Goal: Information Seeking & Learning: Learn about a topic

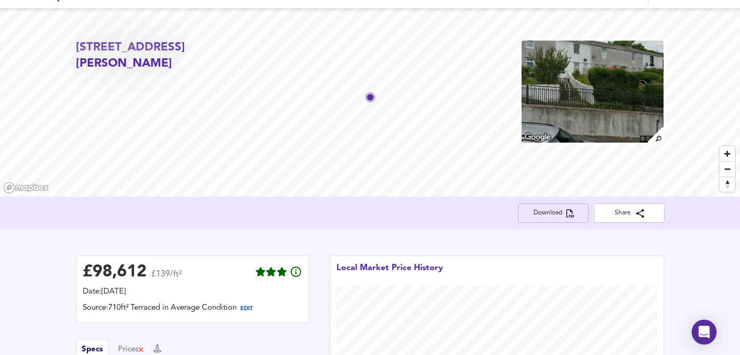
scroll to position [7, 0]
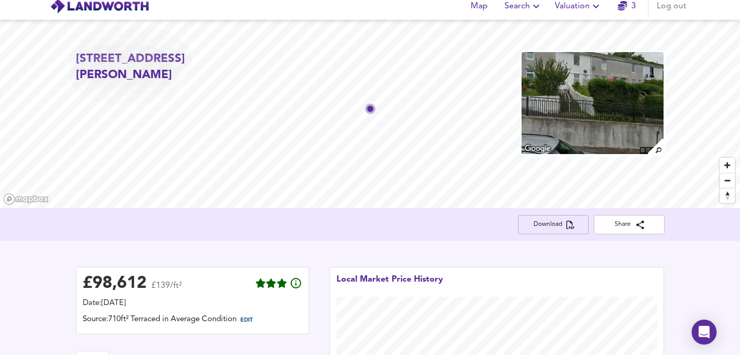
click at [552, 228] on span "Download" at bounding box center [553, 224] width 54 height 11
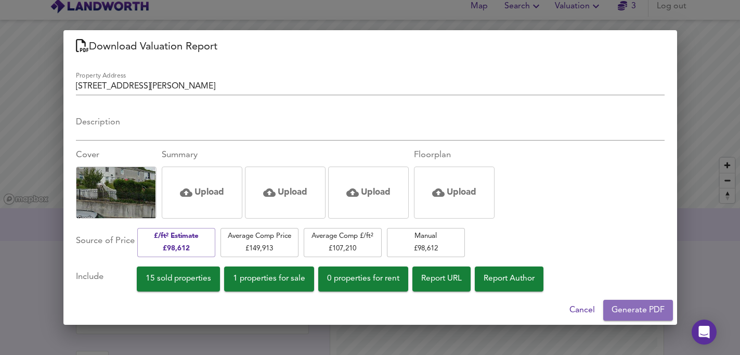
click at [648, 312] on span "Generate PDF" at bounding box center [638, 310] width 53 height 15
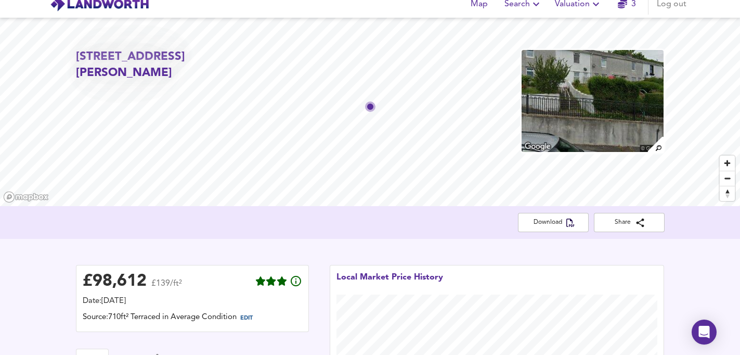
scroll to position [0, 0]
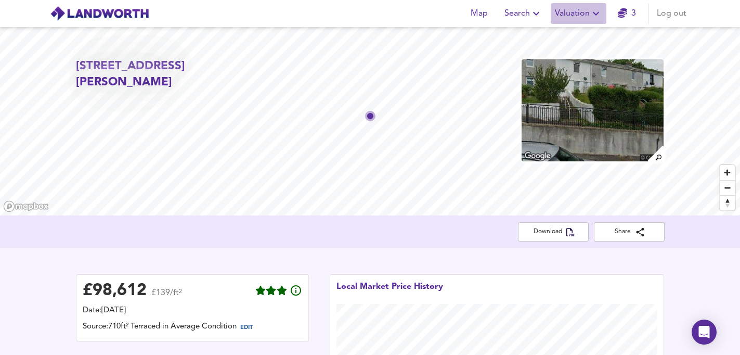
click at [569, 16] on span "Valuation" at bounding box center [578, 13] width 47 height 15
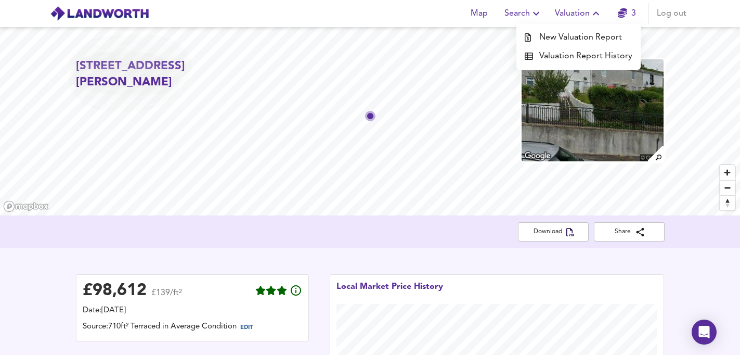
click at [566, 59] on li "Valuation Report History" at bounding box center [578, 56] width 124 height 19
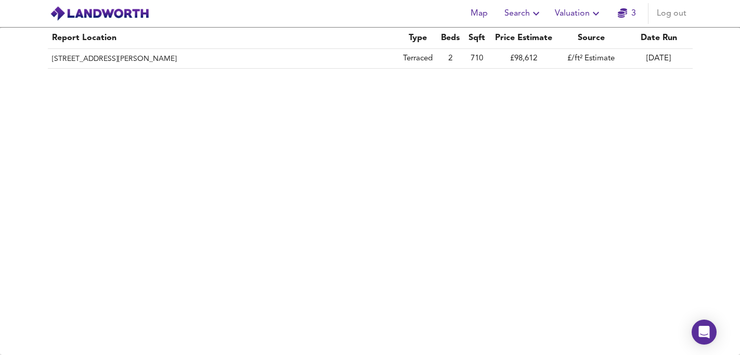
click at [99, 18] on img at bounding box center [99, 14] width 99 height 16
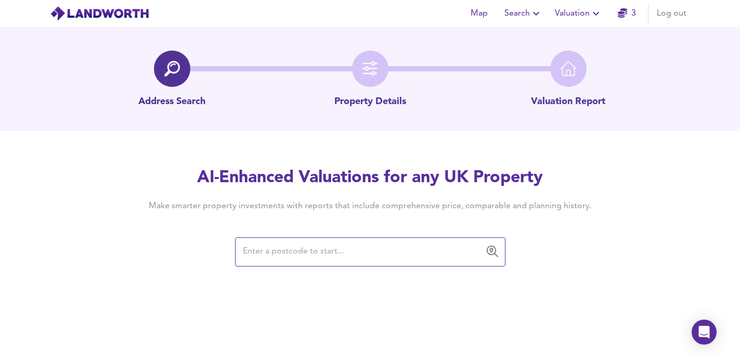
click at [265, 257] on input "text" at bounding box center [363, 252] width 246 height 20
click at [519, 18] on span "Search" at bounding box center [524, 13] width 38 height 15
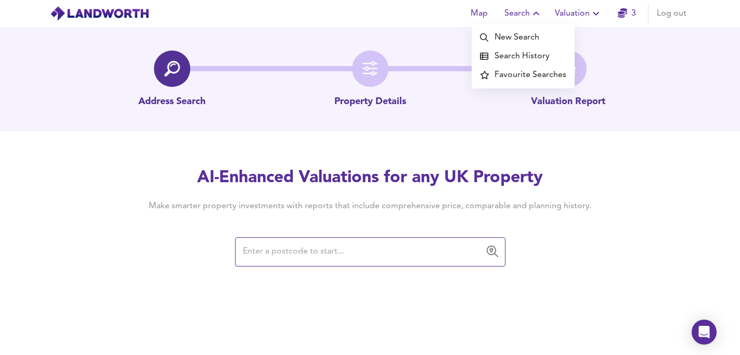
click at [523, 59] on li "Search History" at bounding box center [523, 56] width 103 height 19
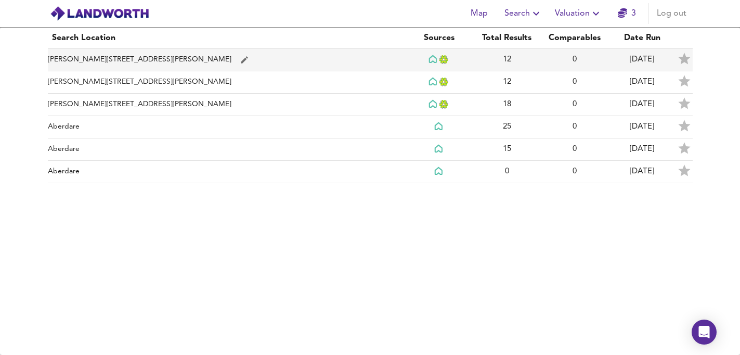
click at [190, 59] on td "[PERSON_NAME][STREET_ADDRESS][PERSON_NAME]" at bounding box center [227, 60] width 358 height 22
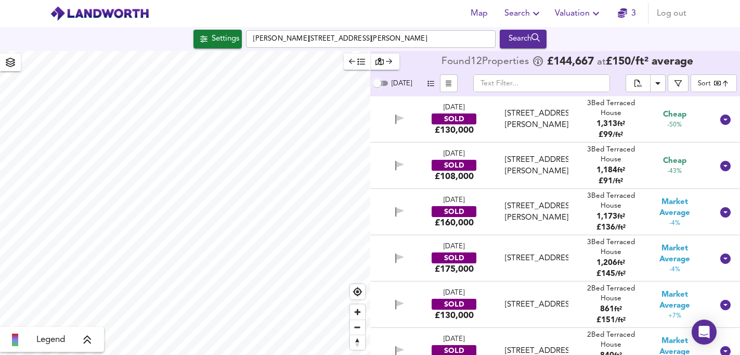
click at [380, 83] on input "[DATE]" at bounding box center [376, 83] width 37 height 12
checkbox input "true"
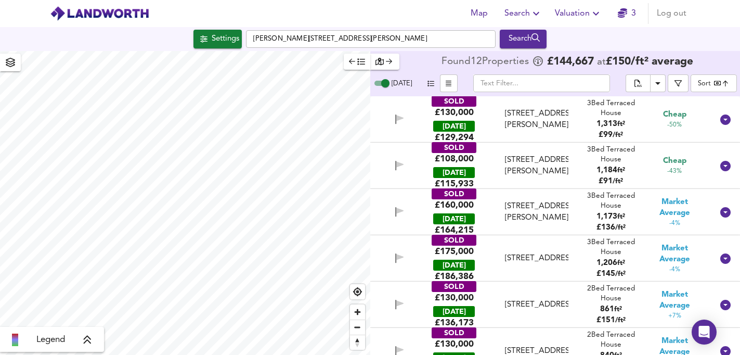
checkbox input "false"
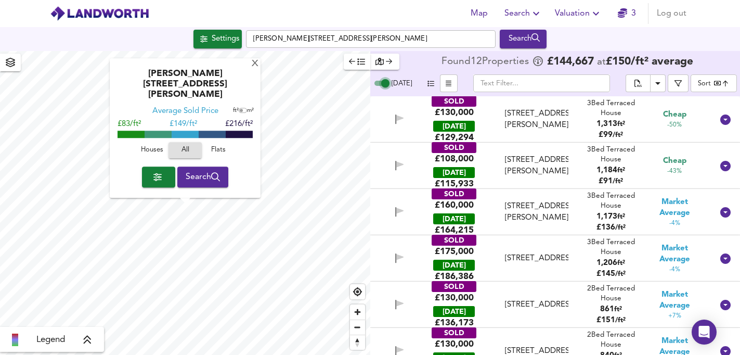
click at [380, 83] on input "[DATE]" at bounding box center [385, 83] width 37 height 12
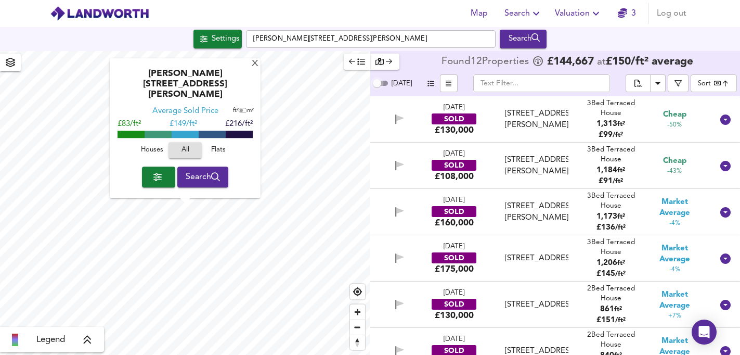
click at [380, 83] on input "[DATE]" at bounding box center [376, 83] width 37 height 12
checkbox input "true"
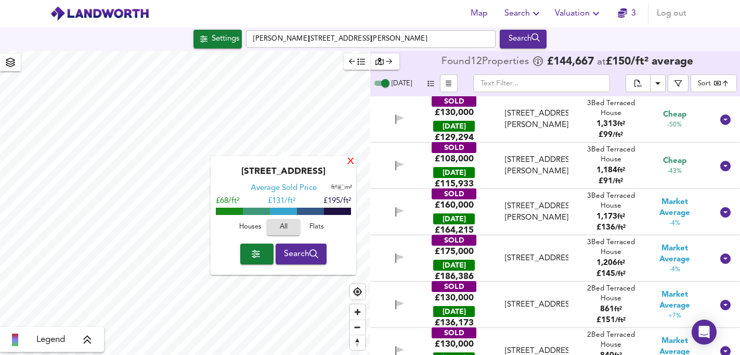
click at [352, 161] on div "X" at bounding box center [350, 162] width 9 height 10
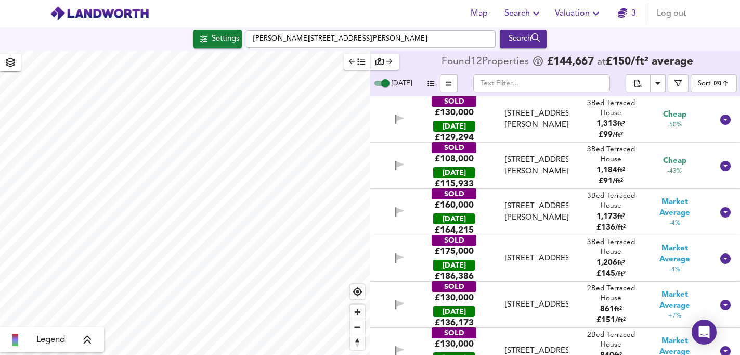
click at [88, 339] on icon at bounding box center [87, 339] width 9 height 10
click at [27, 312] on icon at bounding box center [27, 312] width 6 height 7
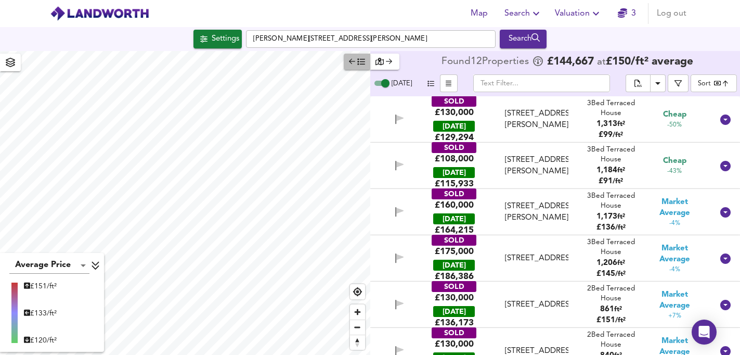
click at [362, 64] on icon "button" at bounding box center [361, 62] width 7 height 6
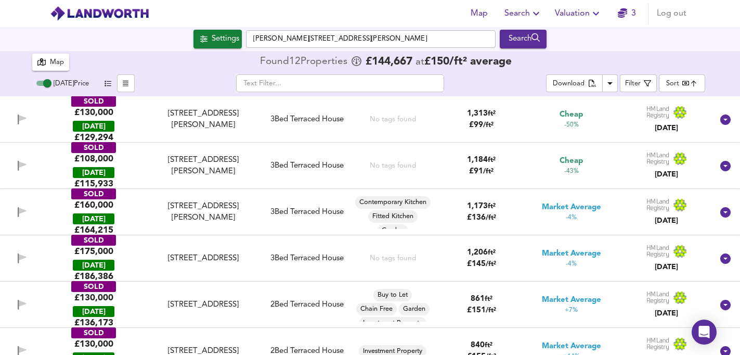
click at [212, 80] on div "​" at bounding box center [341, 83] width 412 height 18
click at [217, 40] on div "Settings" at bounding box center [226, 39] width 28 height 14
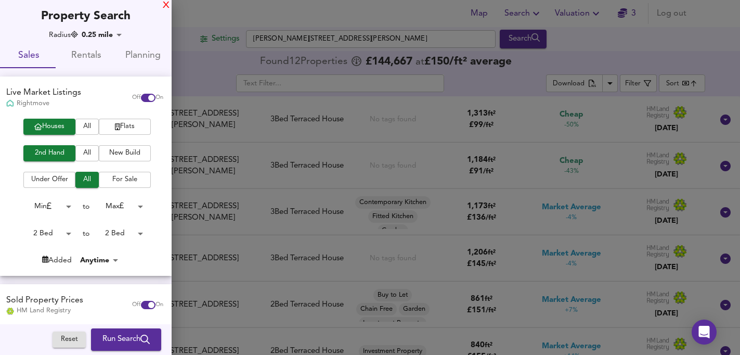
click at [166, 5] on div "X" at bounding box center [166, 5] width 7 height 7
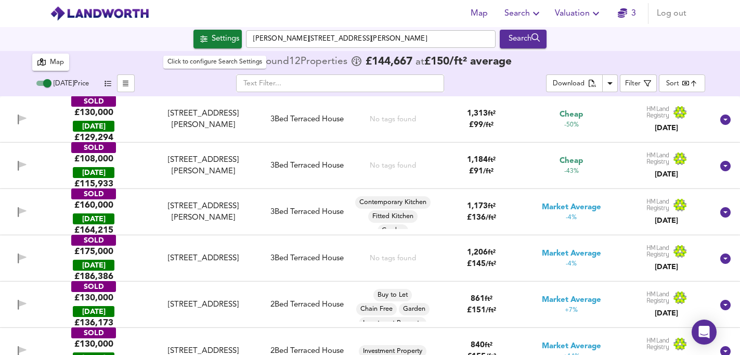
click at [239, 42] on button "Settings" at bounding box center [217, 39] width 48 height 19
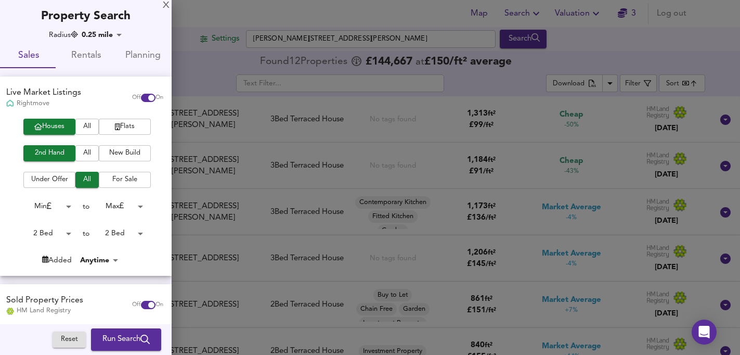
click at [86, 58] on span "Rentals" at bounding box center [85, 56] width 45 height 16
checkbox input "false"
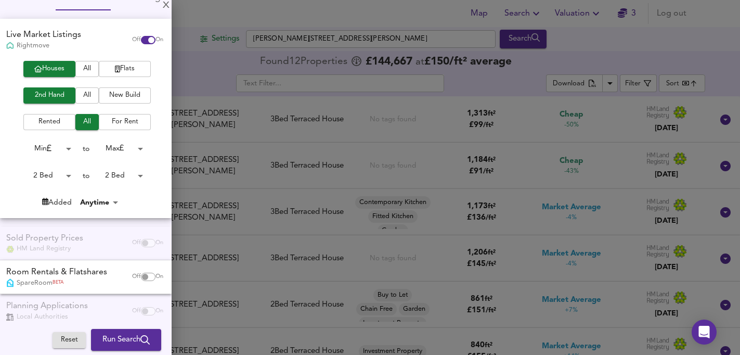
scroll to position [71, 0]
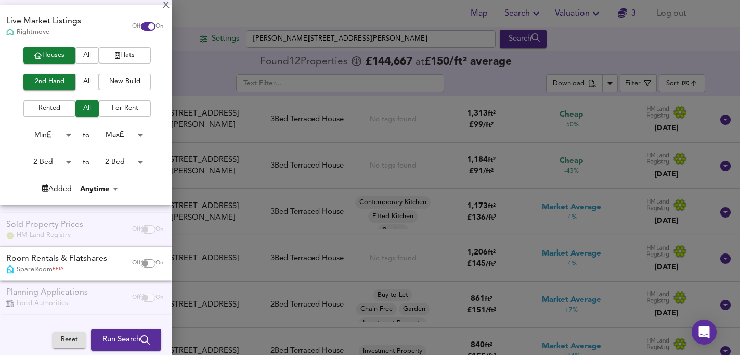
click at [105, 341] on span "Run Search" at bounding box center [125, 340] width 47 height 14
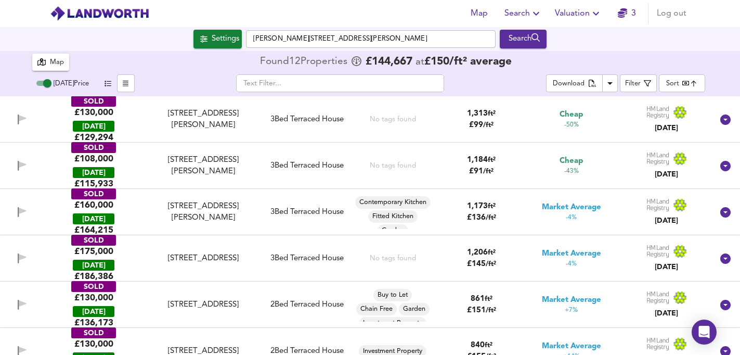
type input "cheapest"
